Goal: Information Seeking & Learning: Learn about a topic

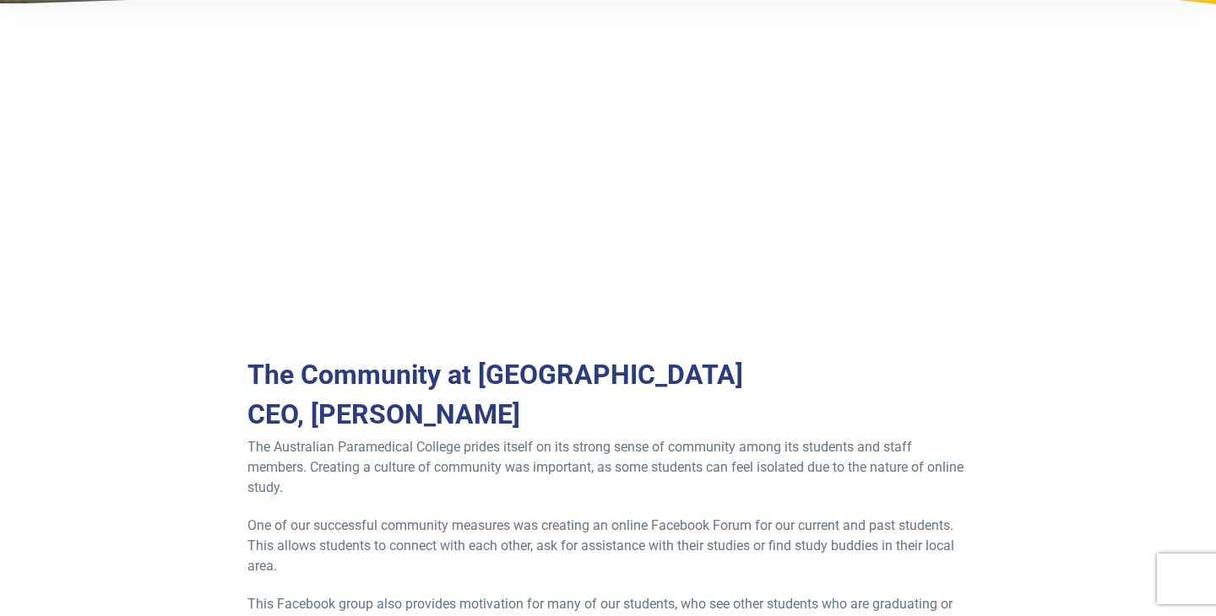
scroll to position [316, 0]
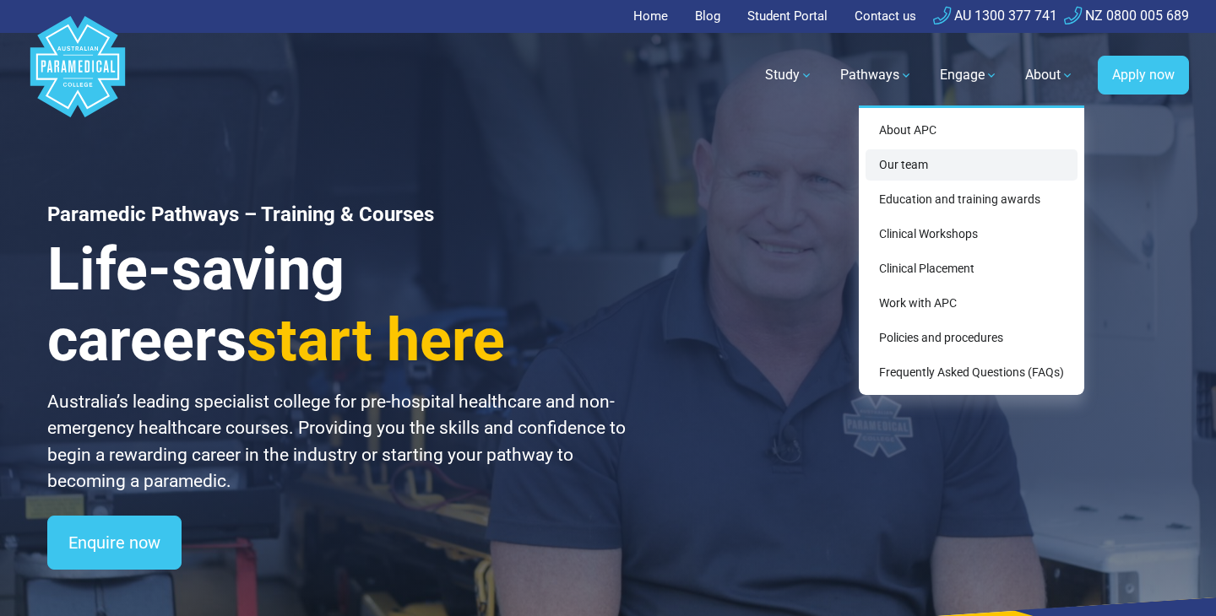
click at [946, 158] on link "Our team" at bounding box center [971, 164] width 212 height 31
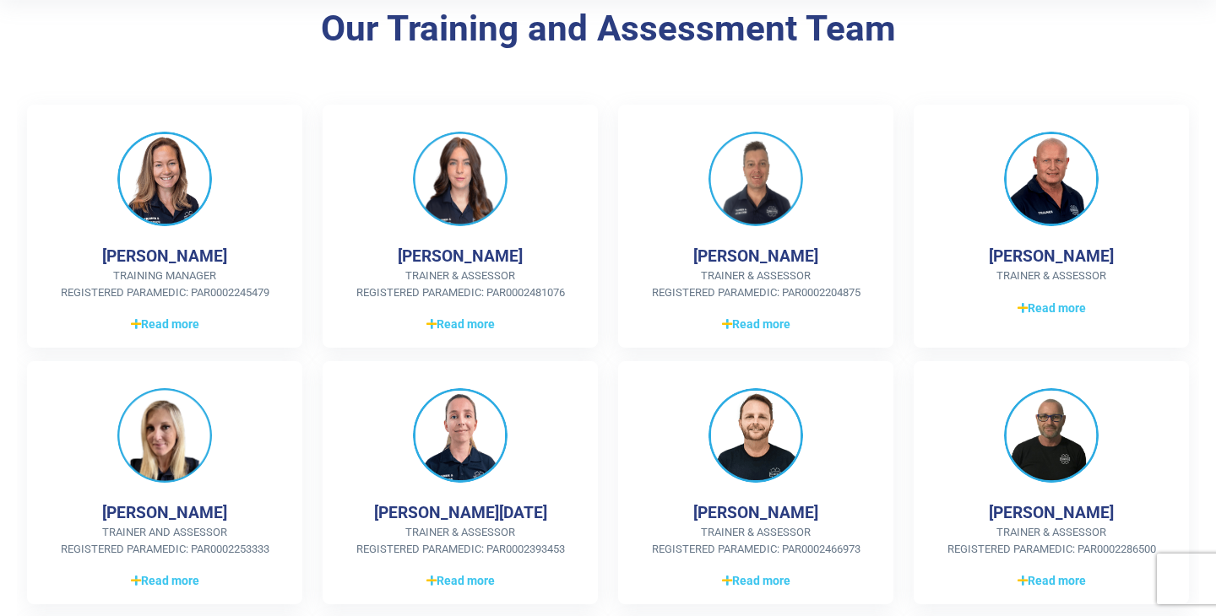
scroll to position [377, 0]
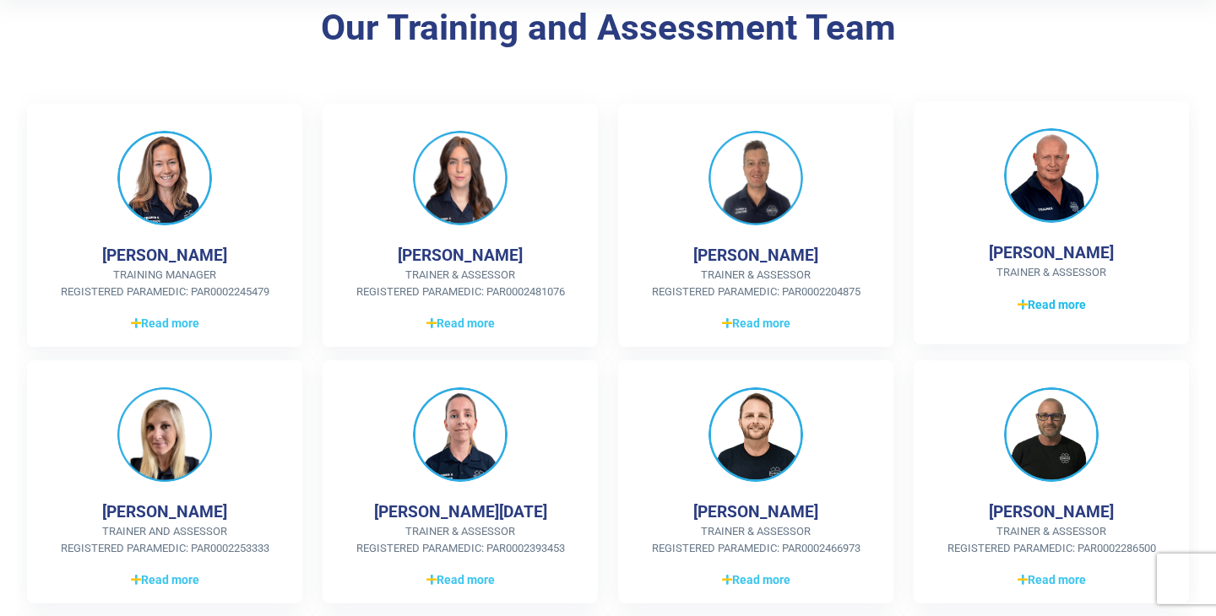
click at [1025, 299] on icon at bounding box center [1022, 305] width 10 height 12
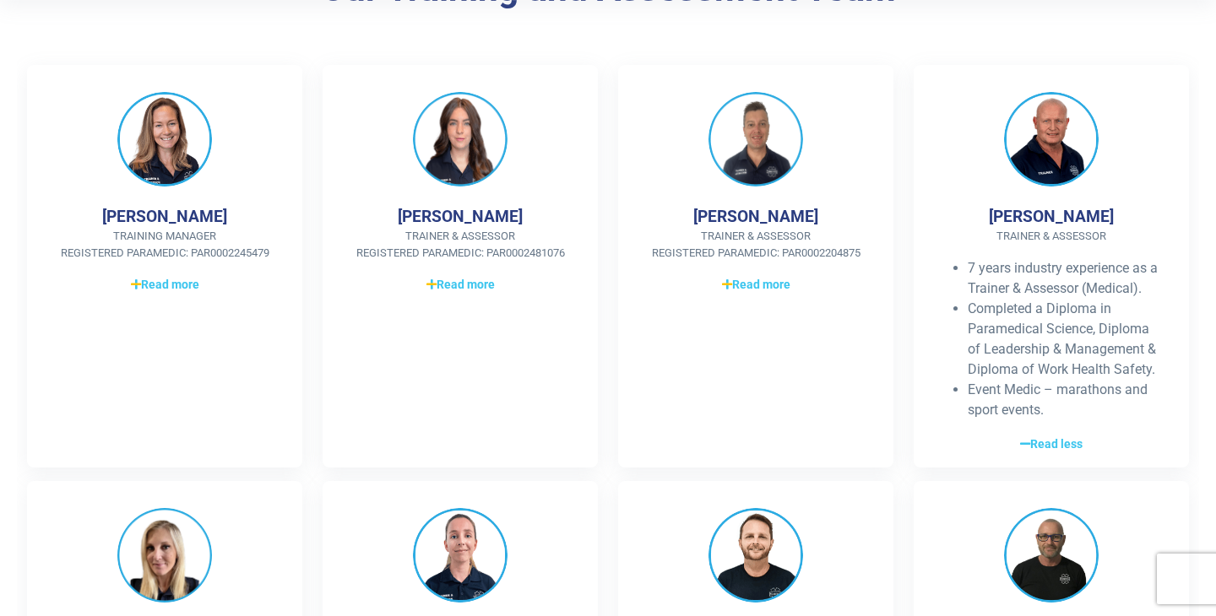
scroll to position [417, 0]
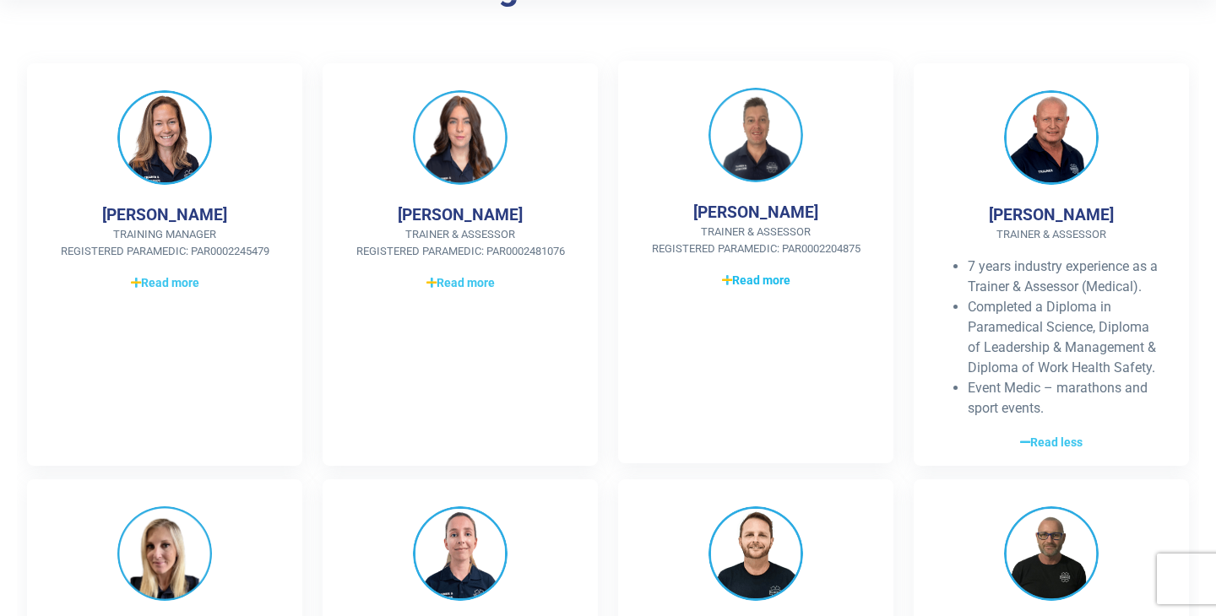
click at [757, 277] on span "Read more" at bounding box center [756, 281] width 68 height 18
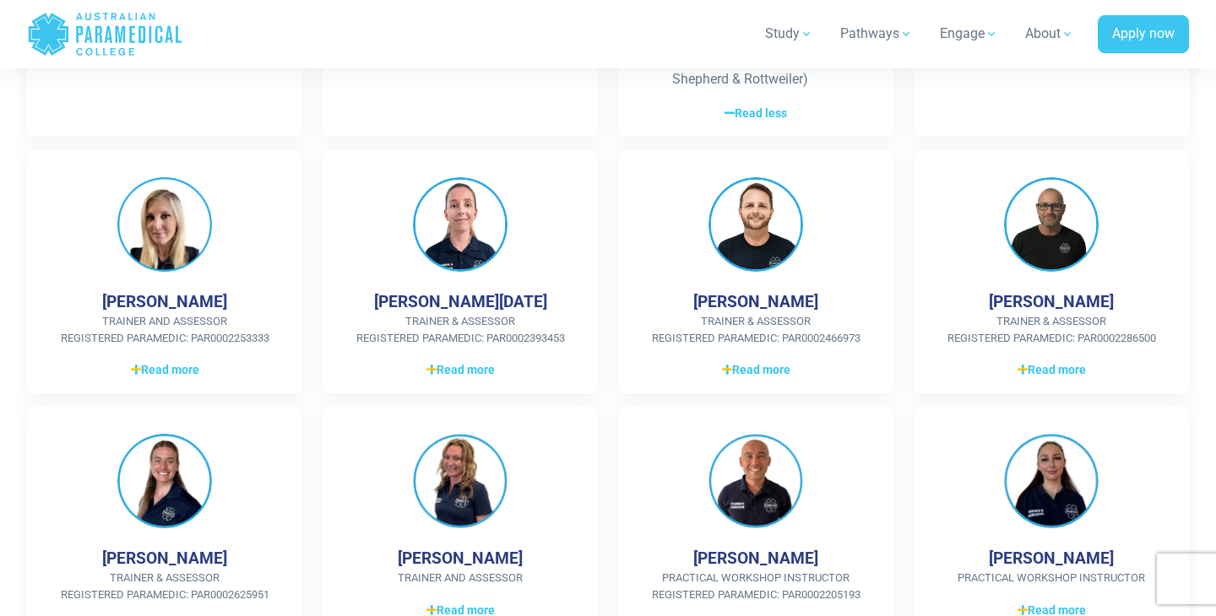
scroll to position [936, 0]
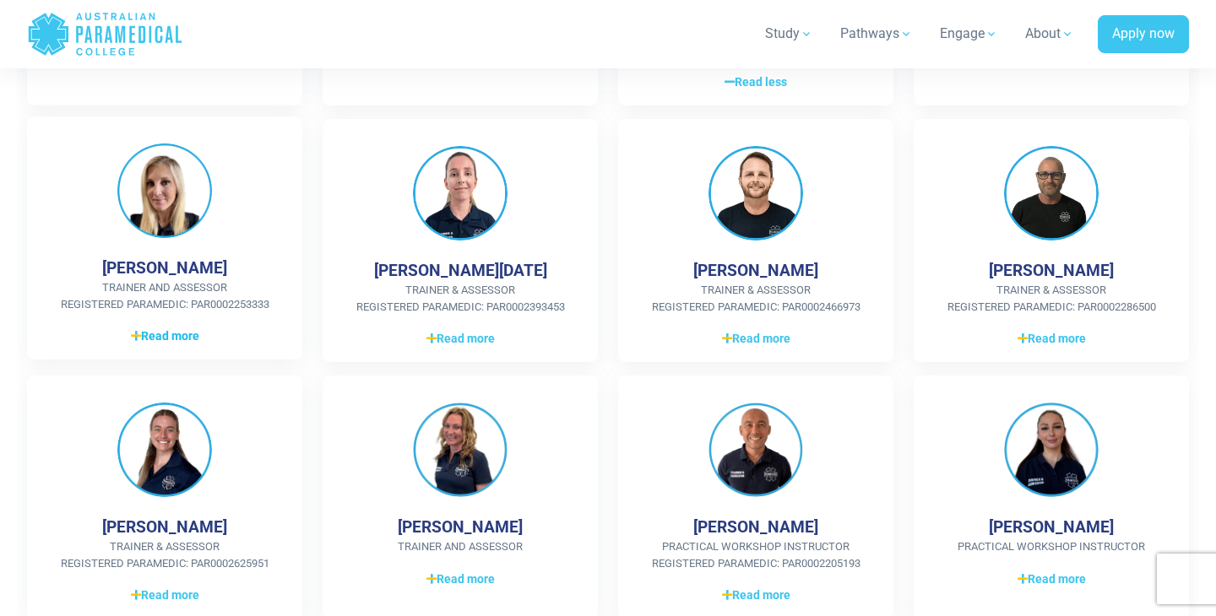
click at [209, 344] on link "Read more Read less" at bounding box center [164, 336] width 221 height 20
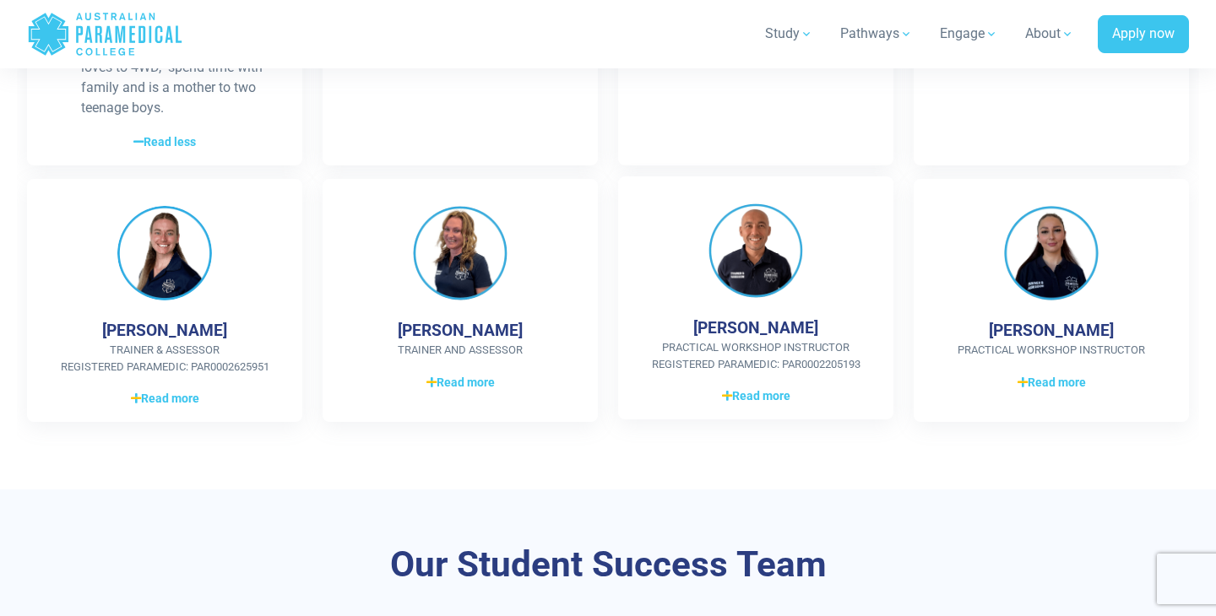
scroll to position [1462, 0]
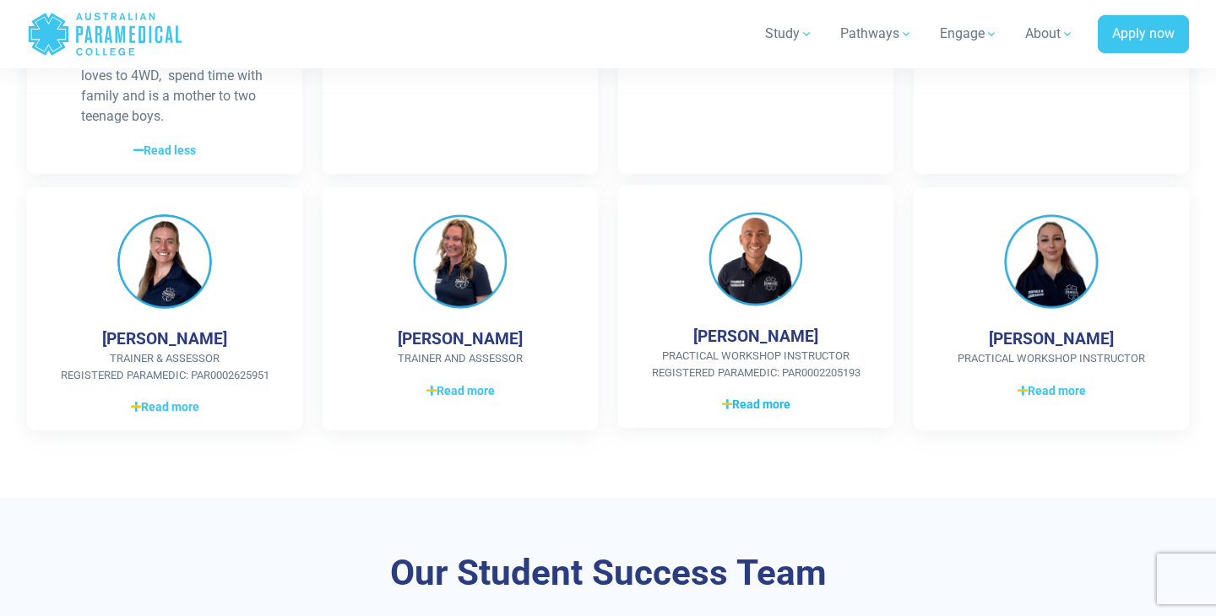
click at [754, 396] on span "Read more" at bounding box center [756, 405] width 68 height 18
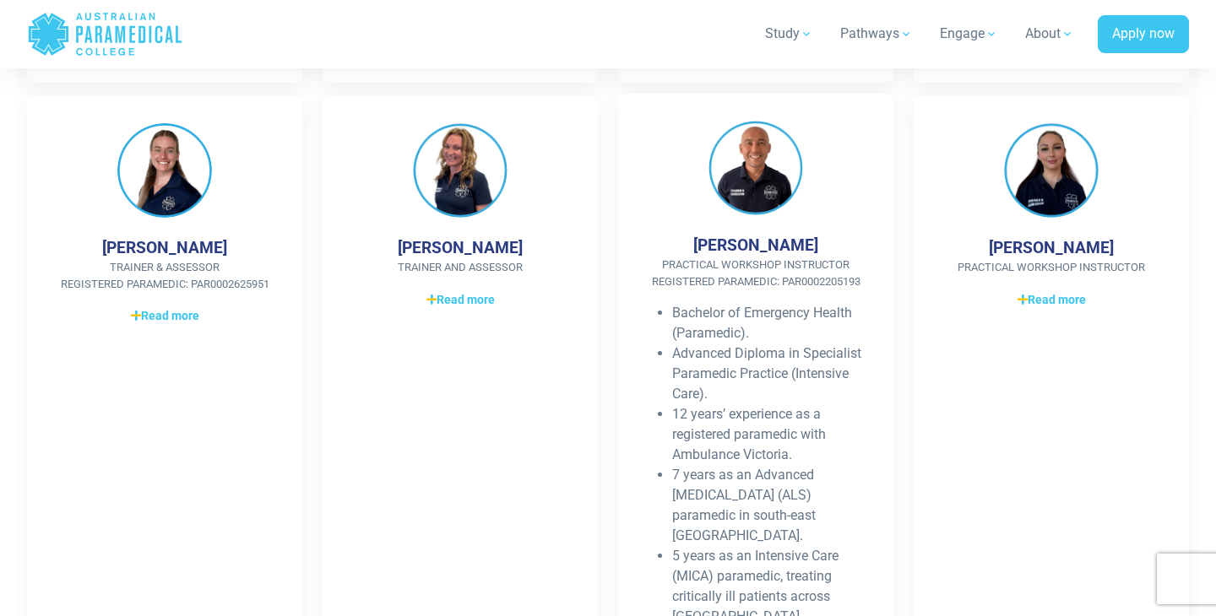
scroll to position [1556, 0]
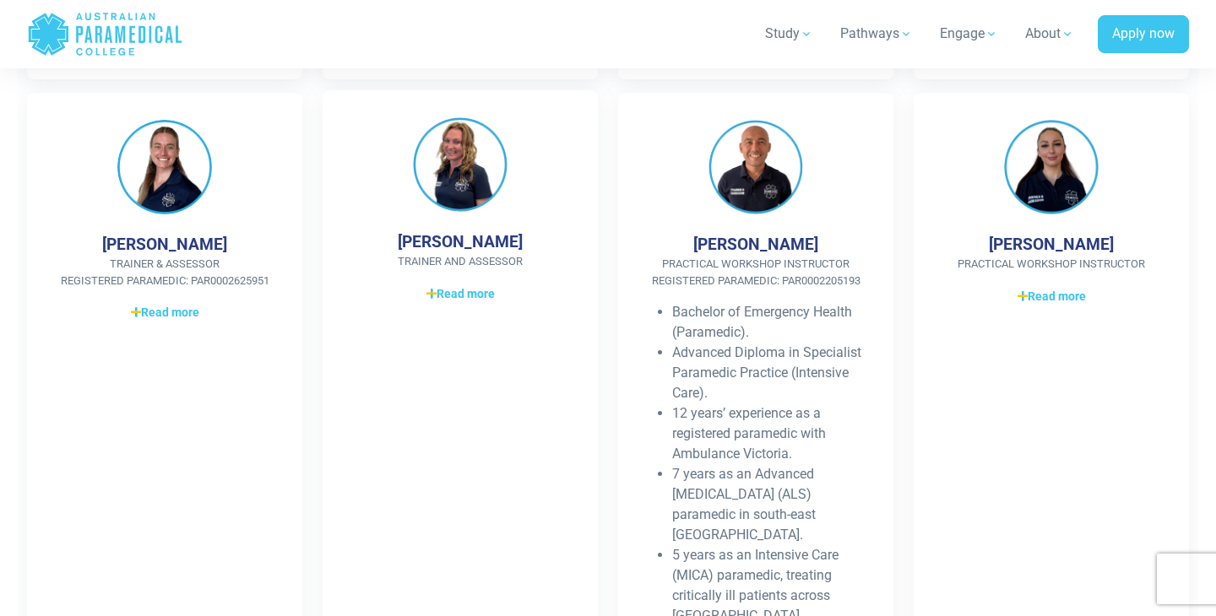
click at [493, 282] on div "[PERSON_NAME] Trainer and Assessor 27 years of industry experience in Pathology…" at bounding box center [460, 552] width 275 height 925
click at [479, 285] on span "Read more" at bounding box center [460, 294] width 68 height 18
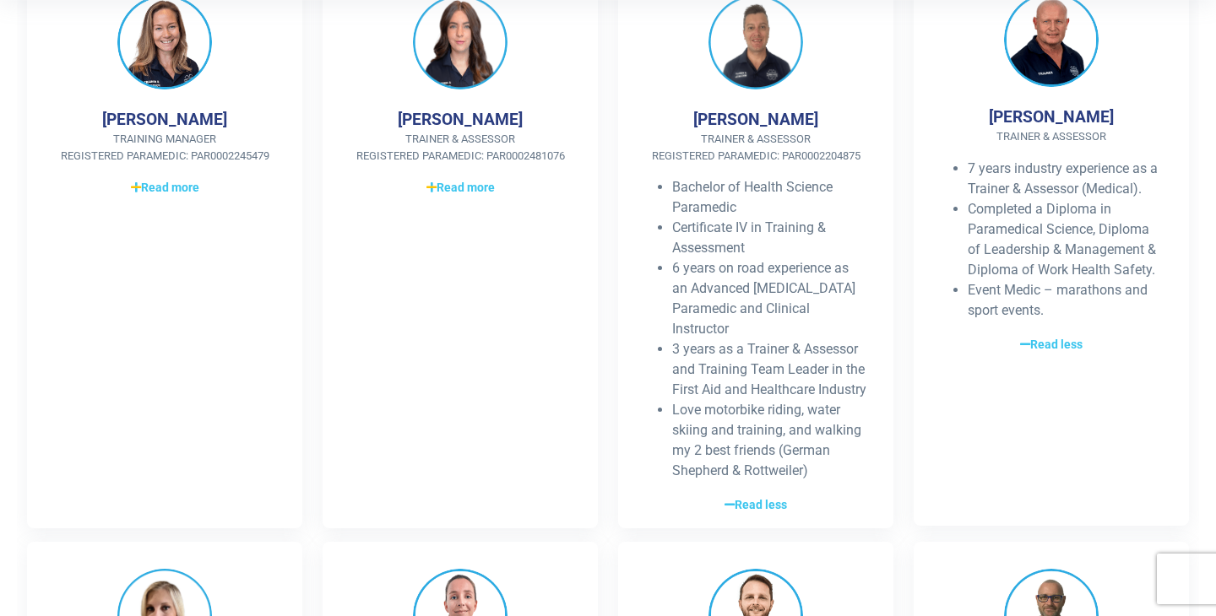
scroll to position [492, 0]
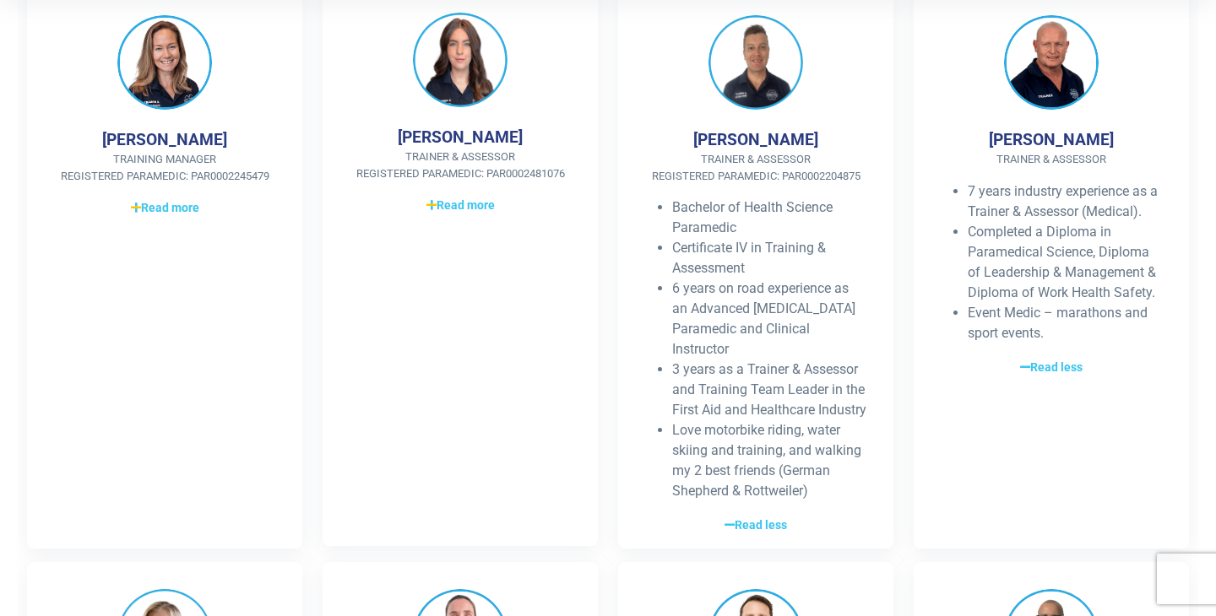
click at [509, 229] on div "[PERSON_NAME] Trainer & Assessor Registered Paramedic: PAR0002481076 Bachelor o…" at bounding box center [460, 266] width 275 height 561
click at [464, 215] on div "[PERSON_NAME] Trainer & Assessor Registered Paramedic: PAR0002481076 Bachelor o…" at bounding box center [460, 266] width 275 height 561
click at [464, 208] on span "Read more" at bounding box center [460, 206] width 68 height 18
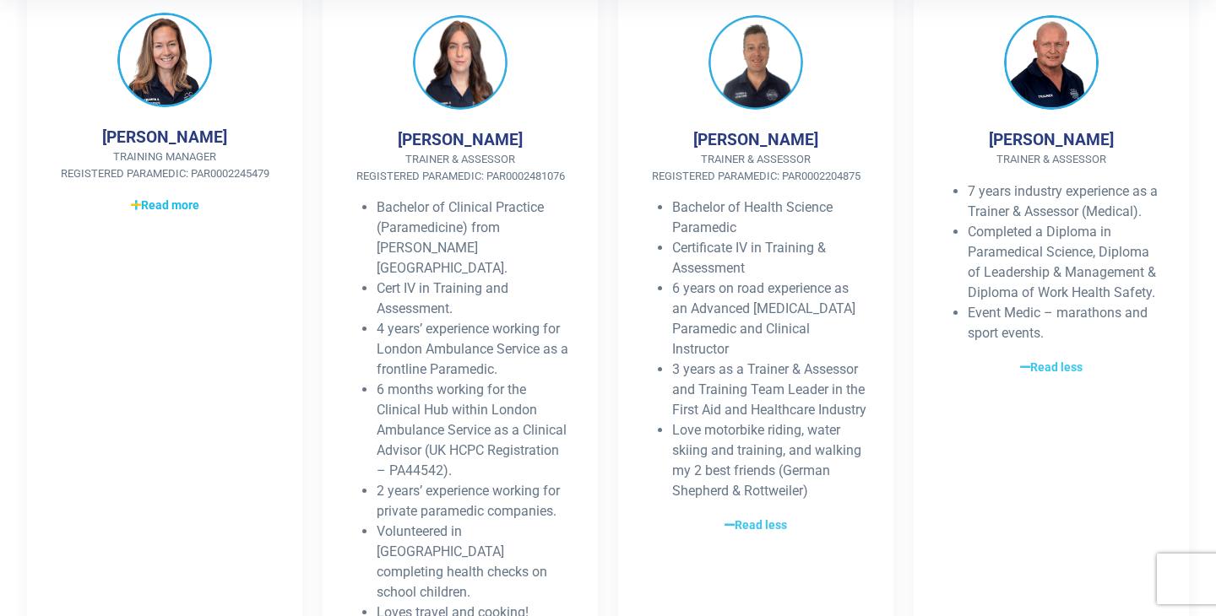
click at [195, 203] on span "Read more" at bounding box center [165, 206] width 68 height 18
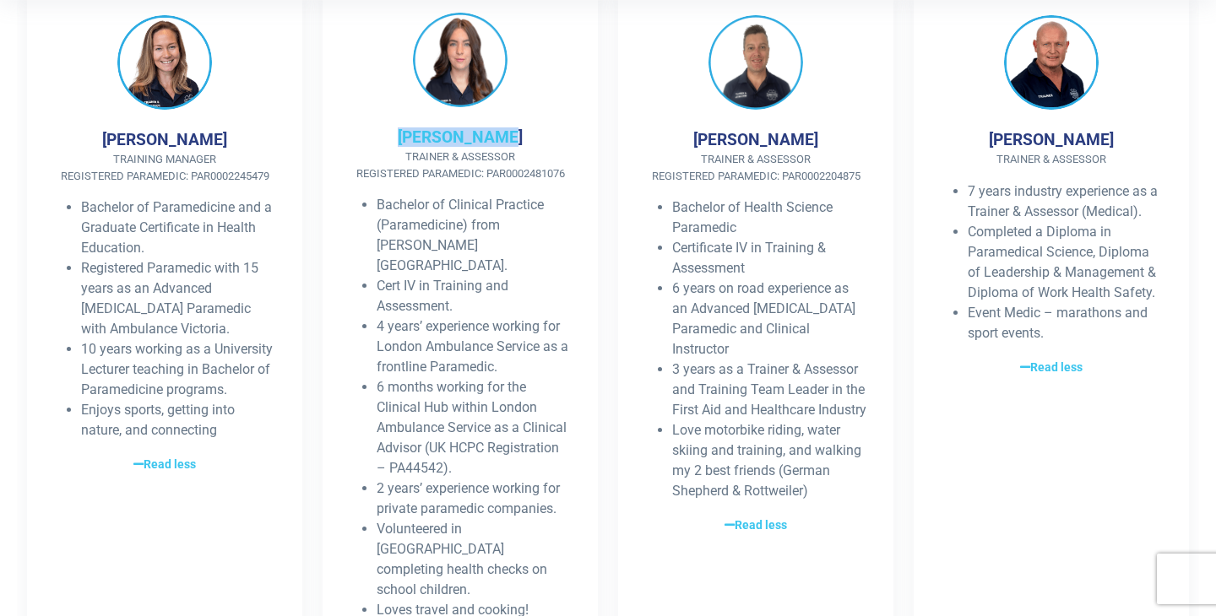
drag, startPoint x: 420, startPoint y: 134, endPoint x: 508, endPoint y: 129, distance: 88.0
click at [508, 129] on div "[PERSON_NAME] Trainer & Assessor Registered Paramedic: PAR0002481076 Bachelor o…" at bounding box center [460, 327] width 275 height 682
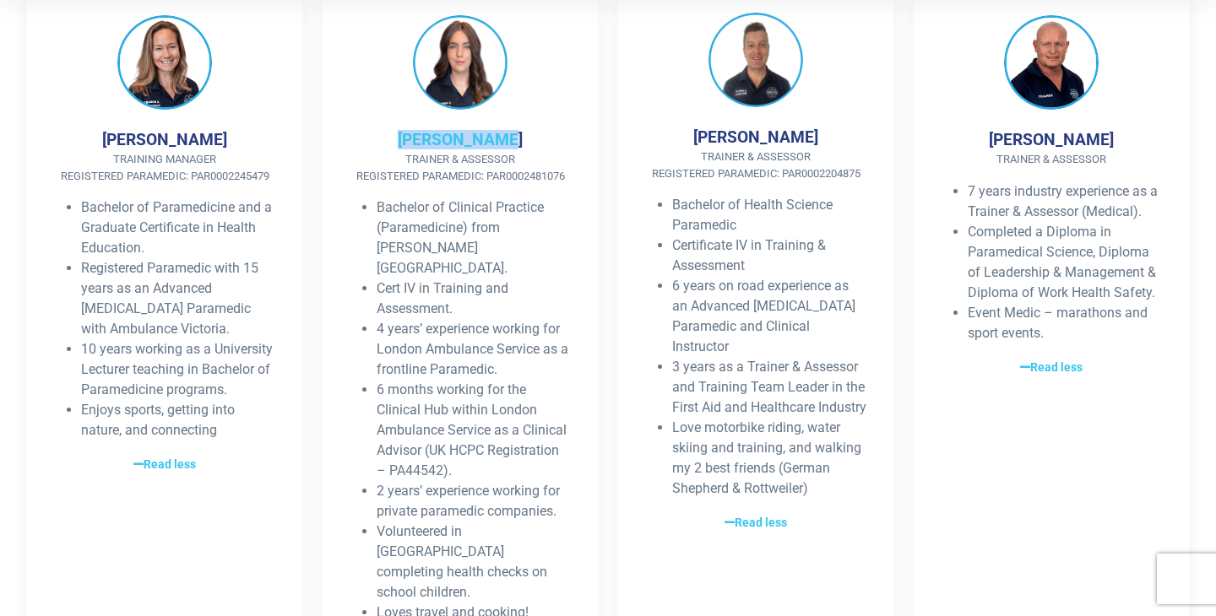
copy h4 "[PERSON_NAME]"
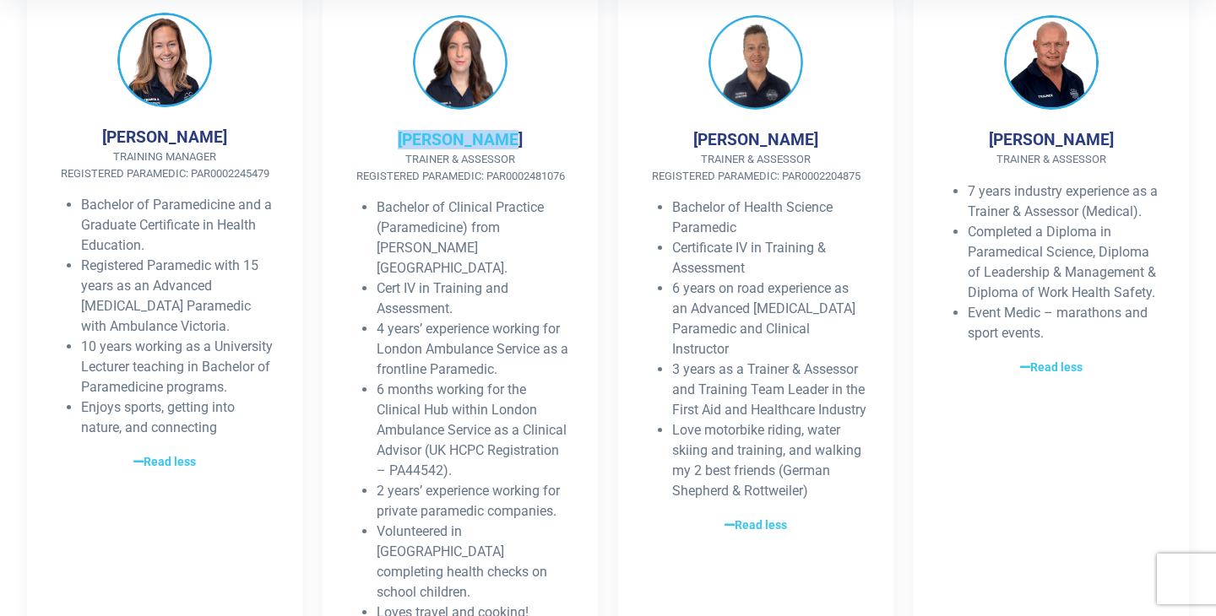
scroll to position [488, 0]
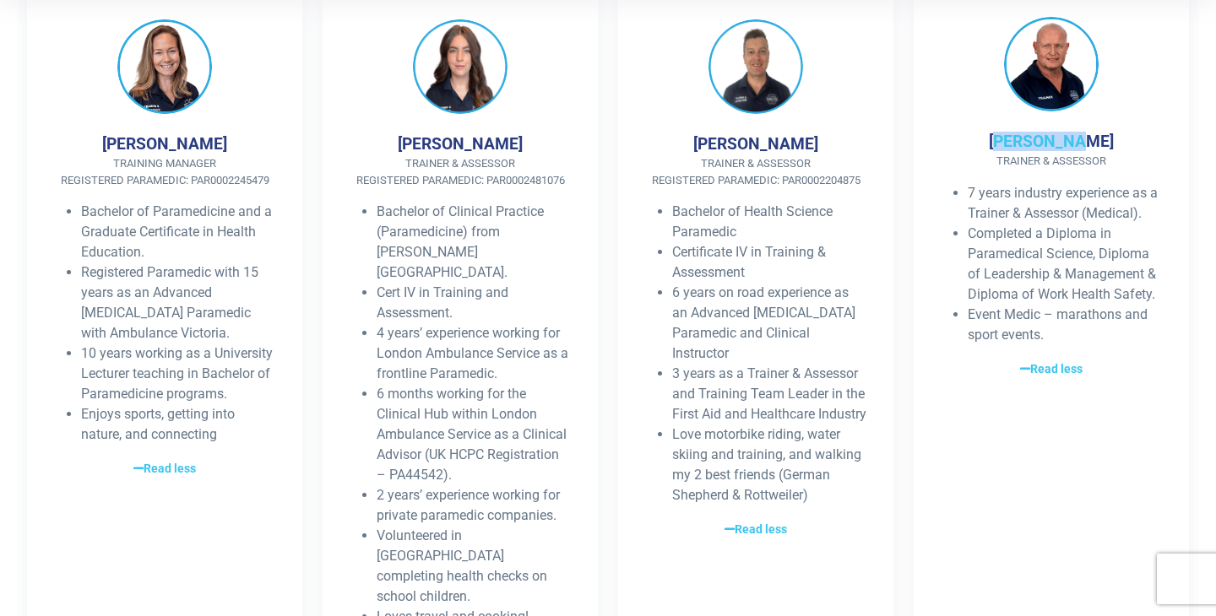
drag, startPoint x: 1016, startPoint y: 140, endPoint x: 1090, endPoint y: 137, distance: 74.4
click at [1090, 137] on h4 "[PERSON_NAME]" at bounding box center [1051, 141] width 125 height 19
drag, startPoint x: 1009, startPoint y: 138, endPoint x: 1098, endPoint y: 140, distance: 89.5
click at [1098, 140] on div "[PERSON_NAME] Trainer & Assessor 7 years industry experience as a Trainer & Ass…" at bounding box center [1051, 331] width 275 height 682
copy h4 "[PERSON_NAME]"
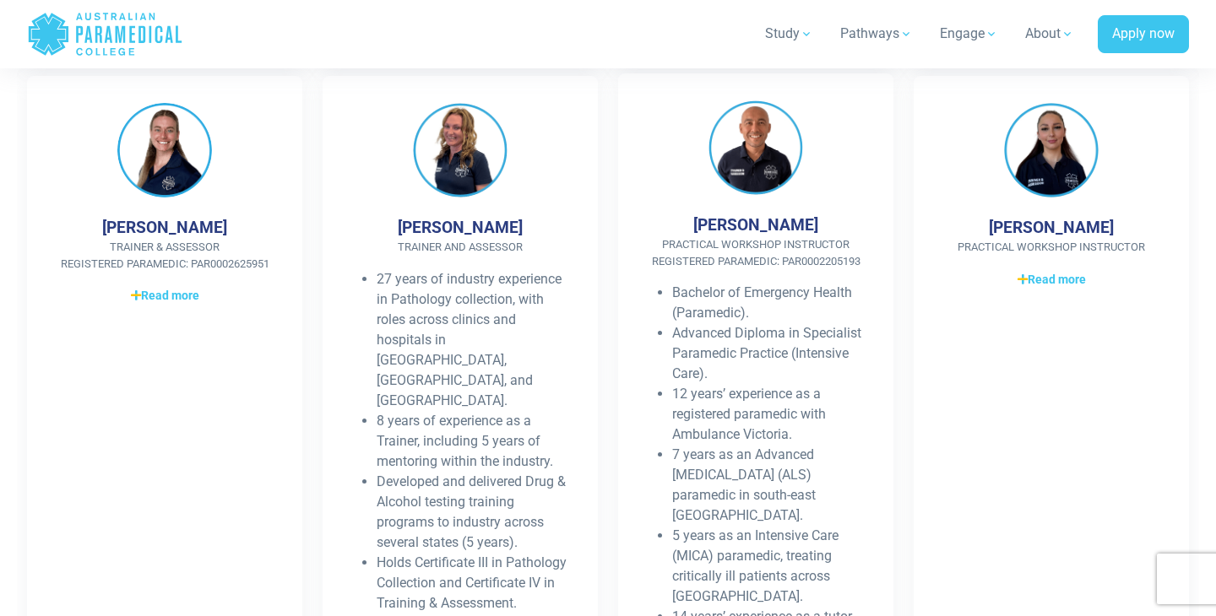
scroll to position [1695, 0]
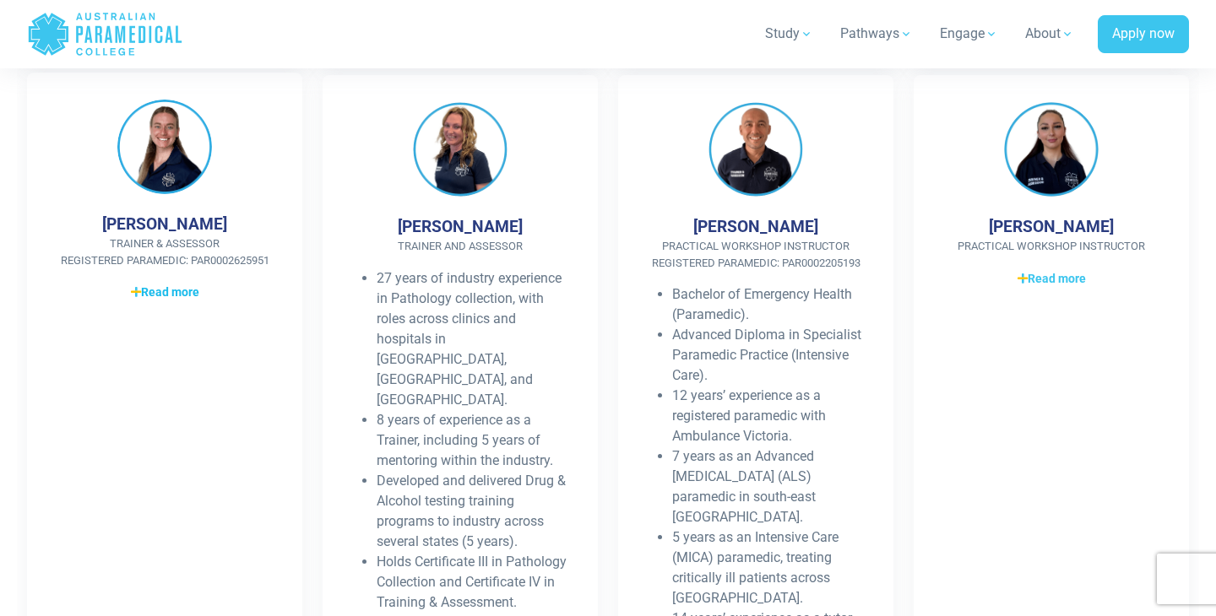
click at [174, 284] on span "Read more" at bounding box center [165, 293] width 68 height 18
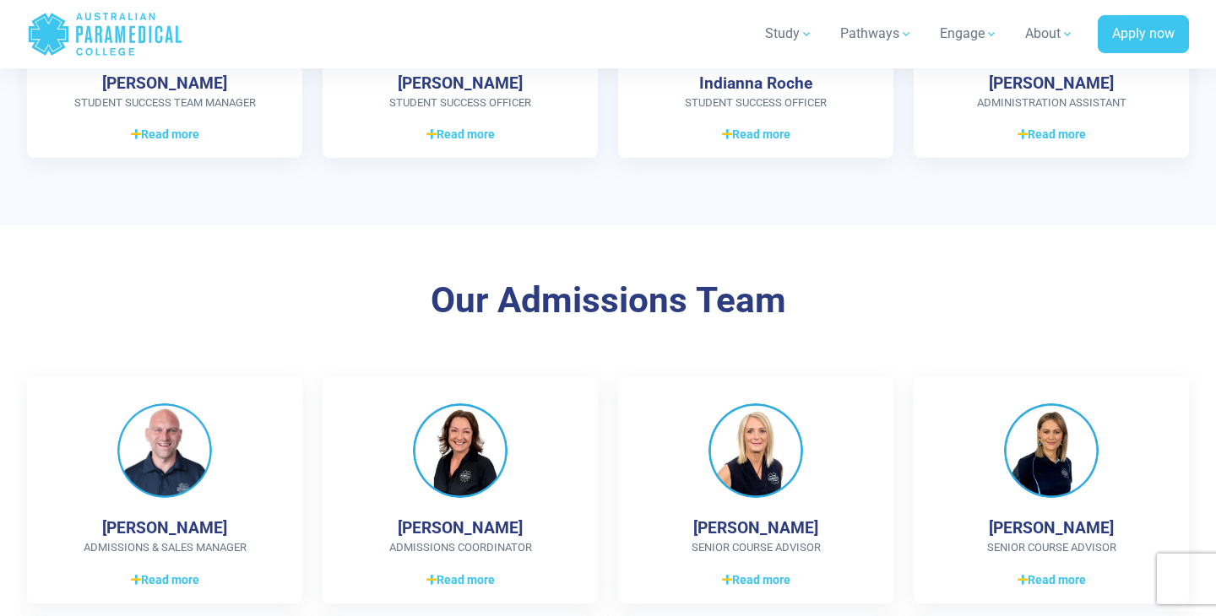
scroll to position [2990, 0]
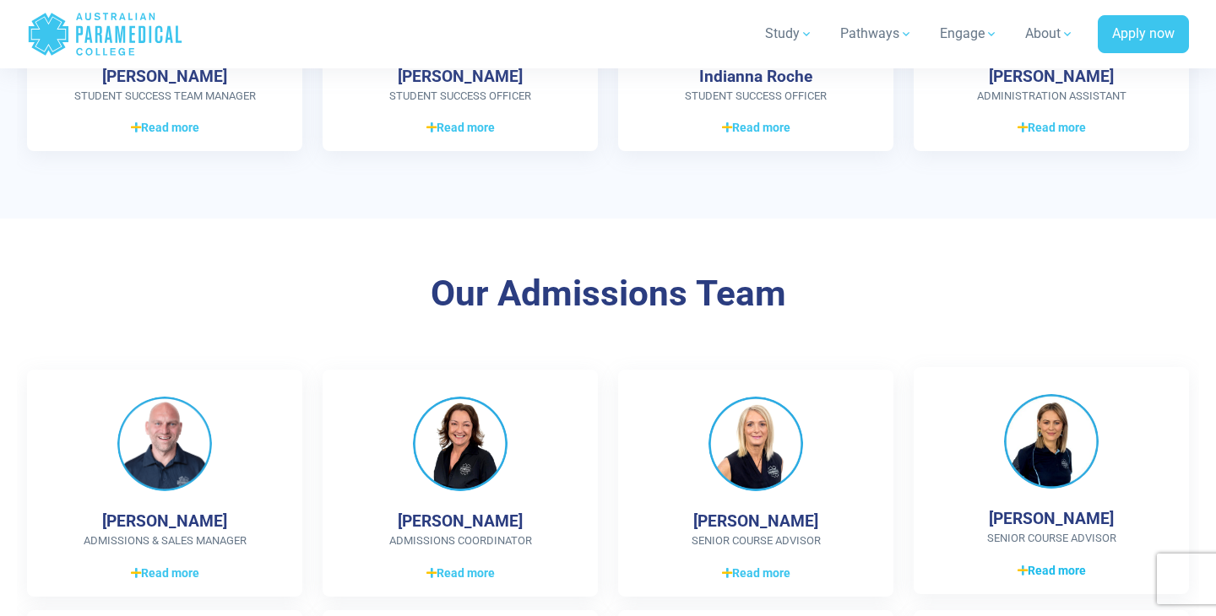
click at [1053, 562] on span "Read more" at bounding box center [1051, 571] width 68 height 18
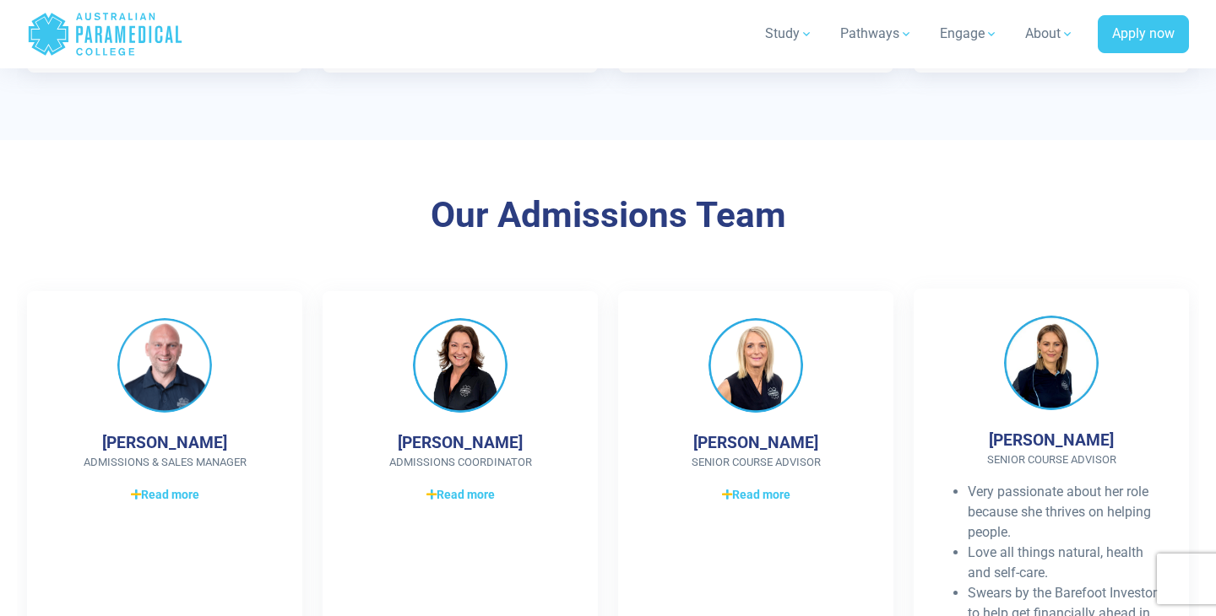
scroll to position [3068, 0]
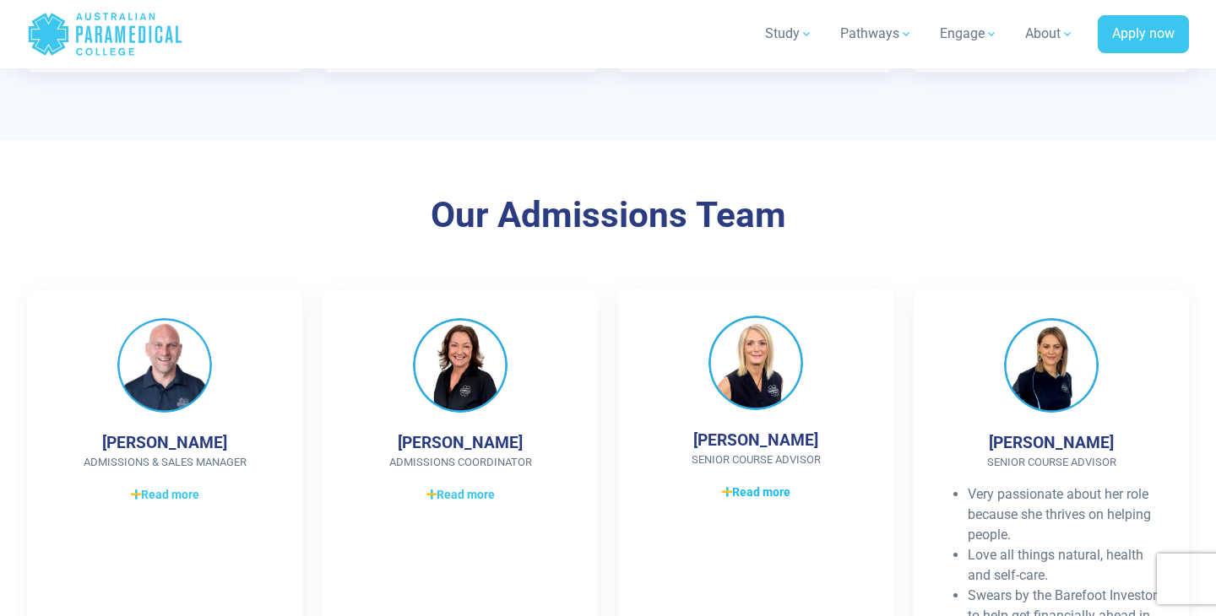
click at [784, 484] on span "Read more" at bounding box center [756, 493] width 68 height 18
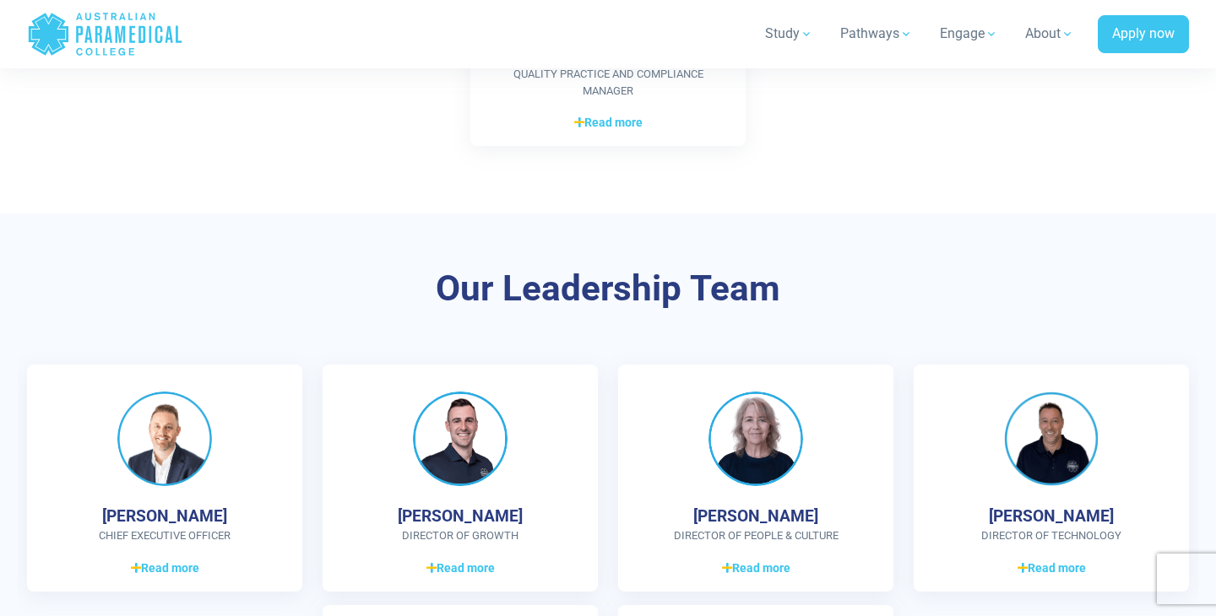
scroll to position [5911, 0]
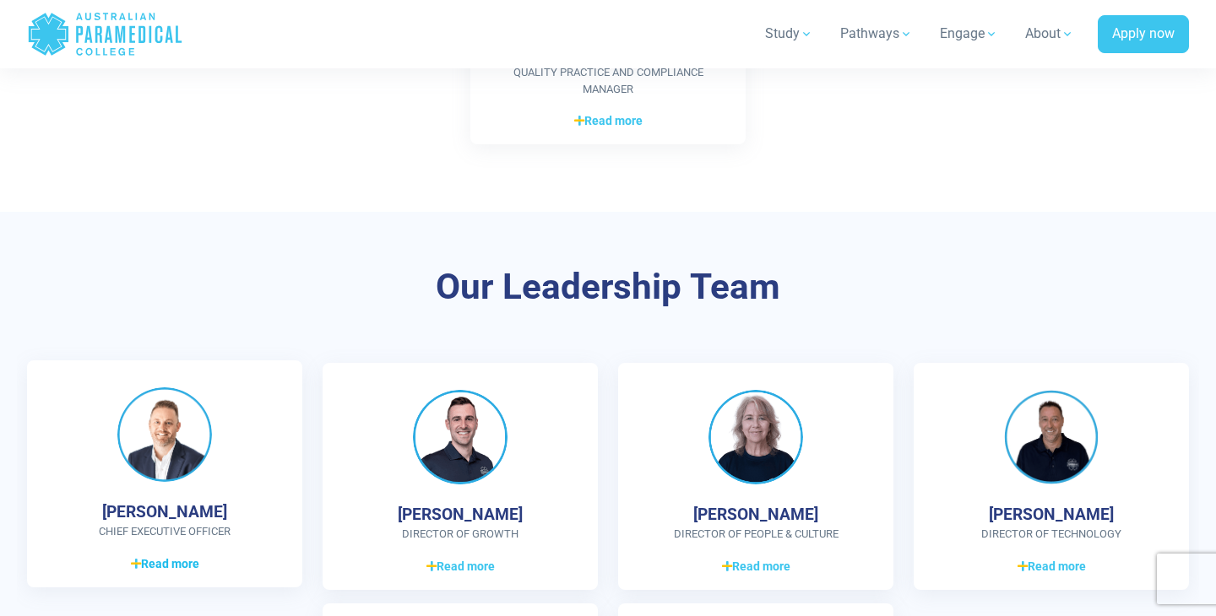
click at [211, 554] on link "Read more Read less" at bounding box center [164, 564] width 221 height 20
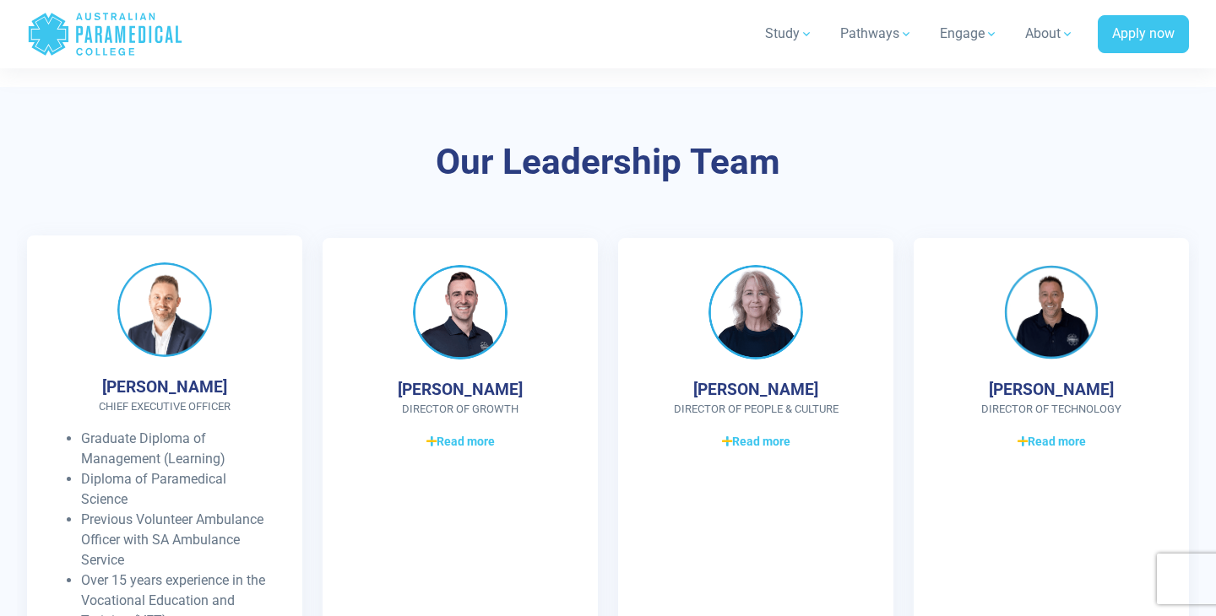
scroll to position [6033, 0]
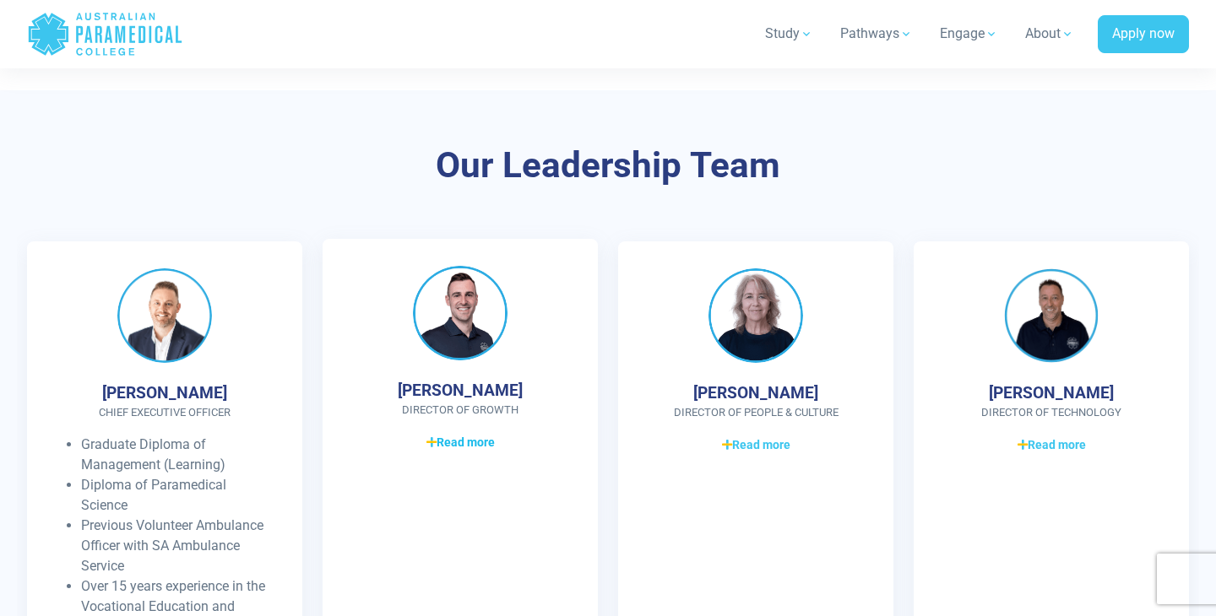
click at [449, 434] on span "Read more" at bounding box center [460, 443] width 68 height 18
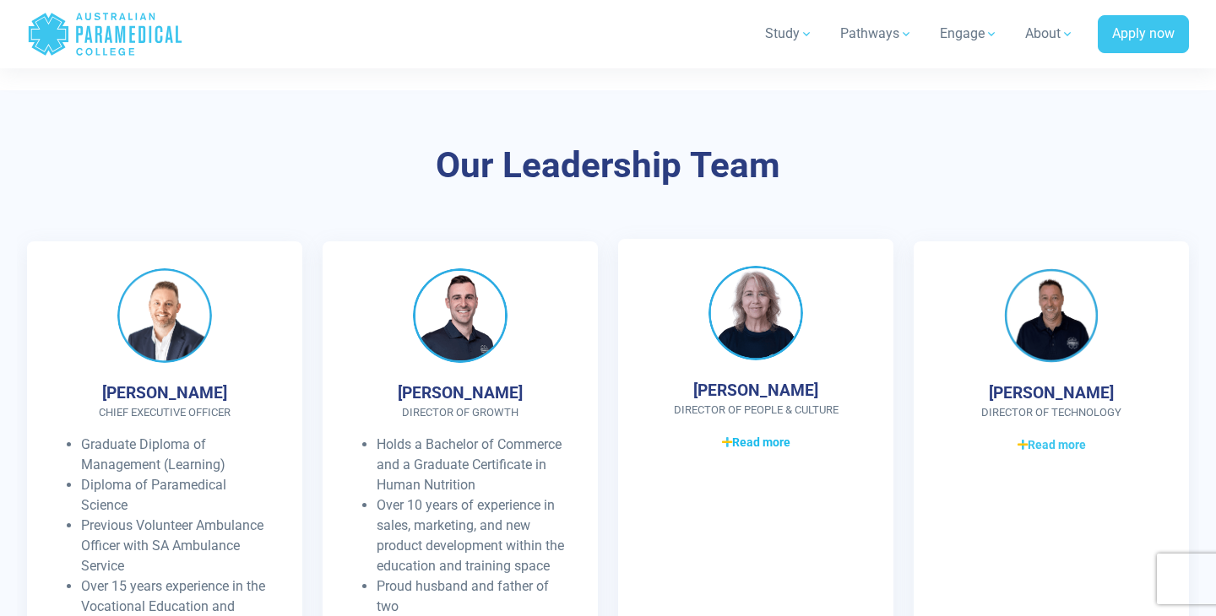
click at [769, 434] on span "Read more" at bounding box center [756, 443] width 68 height 18
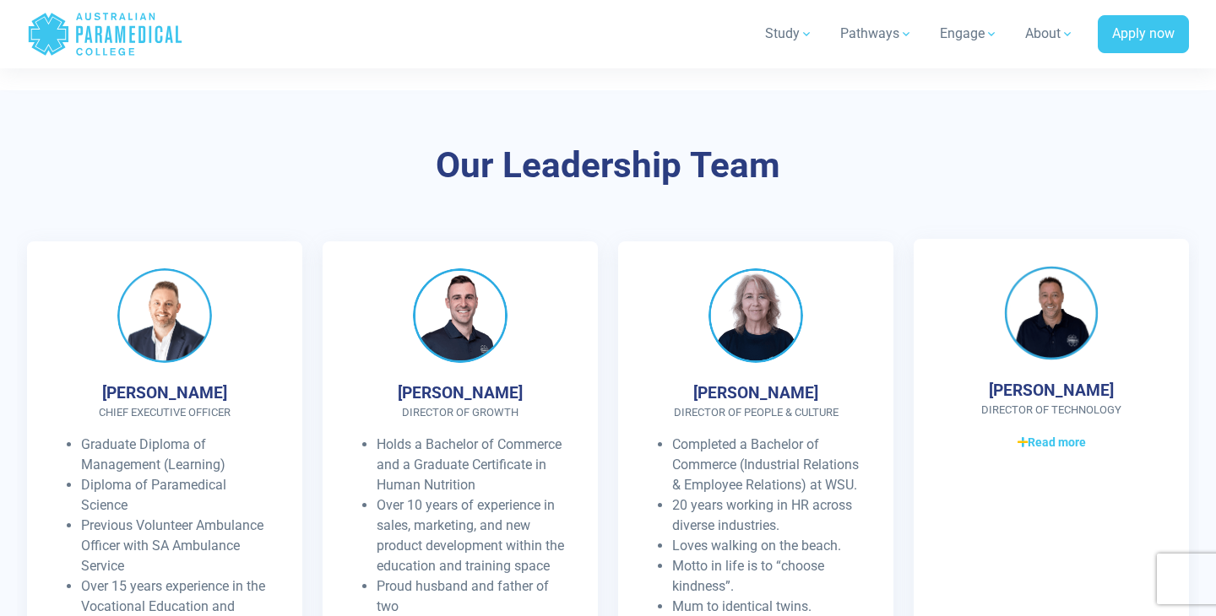
click at [1042, 274] on div "[PERSON_NAME] Director of Technology Holds a Diploma of Technology 25+ years wo…" at bounding box center [1051, 481] width 275 height 484
click at [1042, 434] on span "Read more" at bounding box center [1051, 443] width 68 height 18
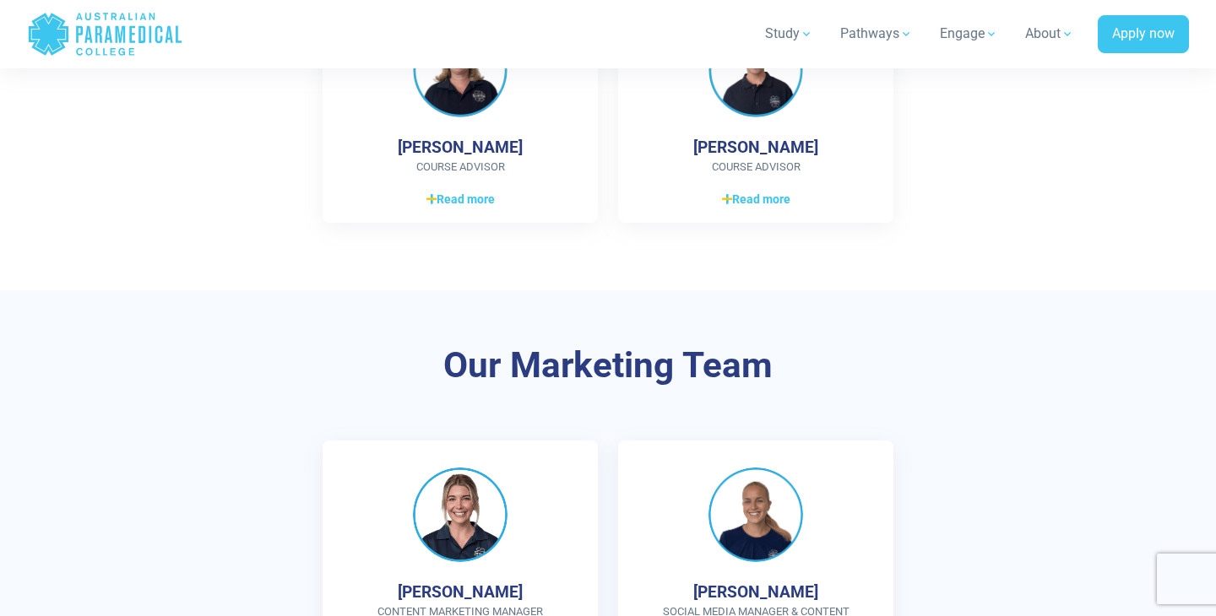
scroll to position [3723, 0]
